Goal: Task Accomplishment & Management: Manage account settings

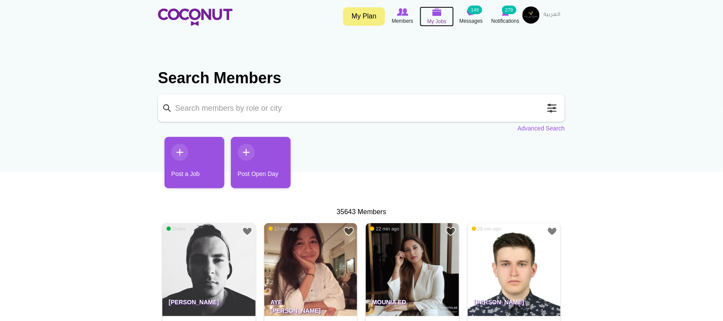
click at [435, 19] on span "My Jobs" at bounding box center [437, 21] width 19 height 9
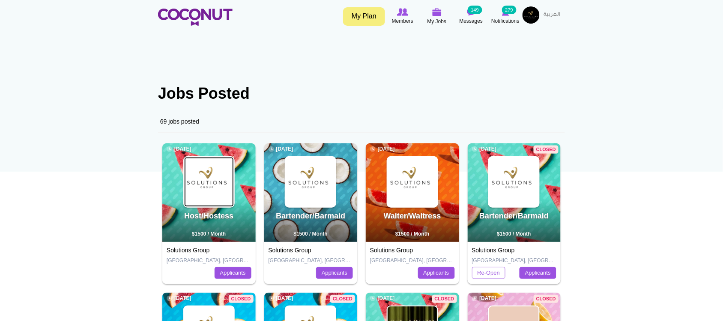
click at [204, 164] on img at bounding box center [209, 182] width 50 height 50
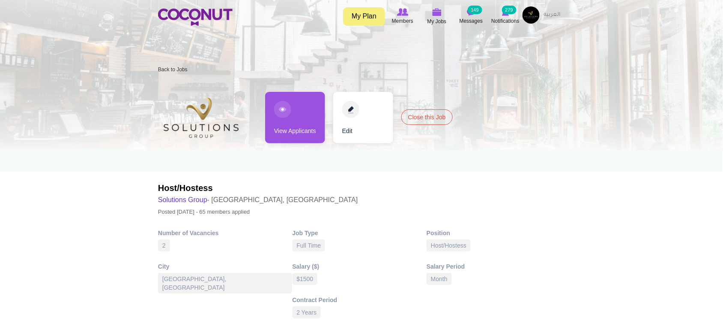
click at [290, 126] on link "View Applicants" at bounding box center [295, 117] width 60 height 51
